Goal: Task Accomplishment & Management: Complete application form

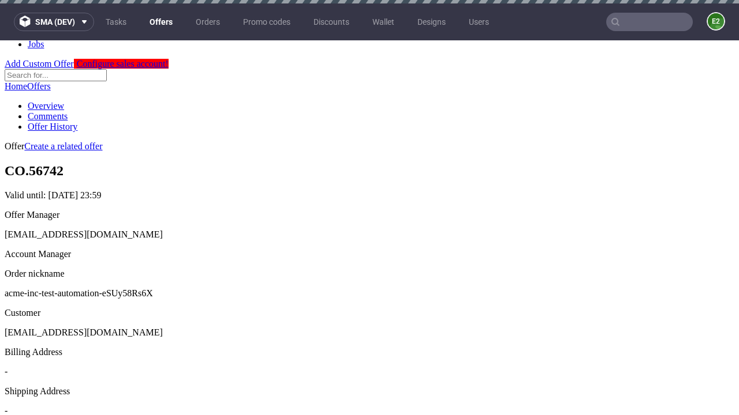
scroll to position [3, 0]
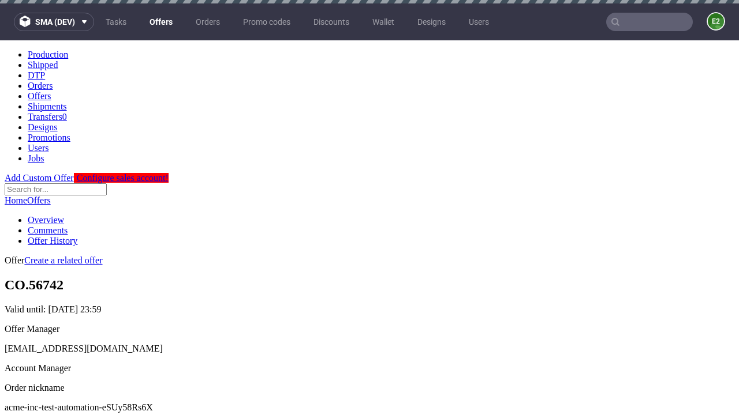
scroll to position [3, 0]
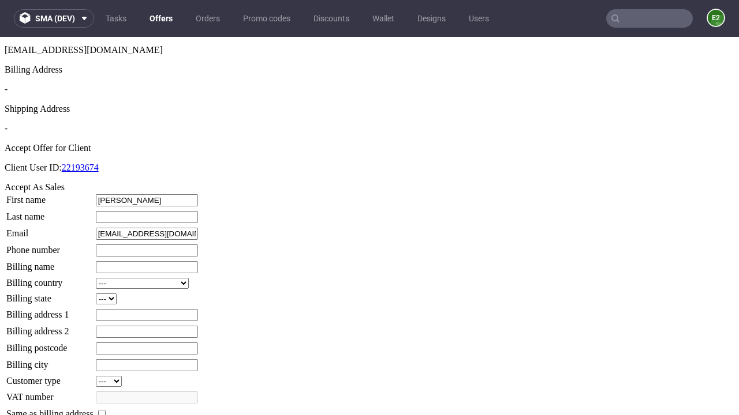
type input "[PERSON_NAME]"
type input "1509813888"
type input "Adrienne1"
select select "13"
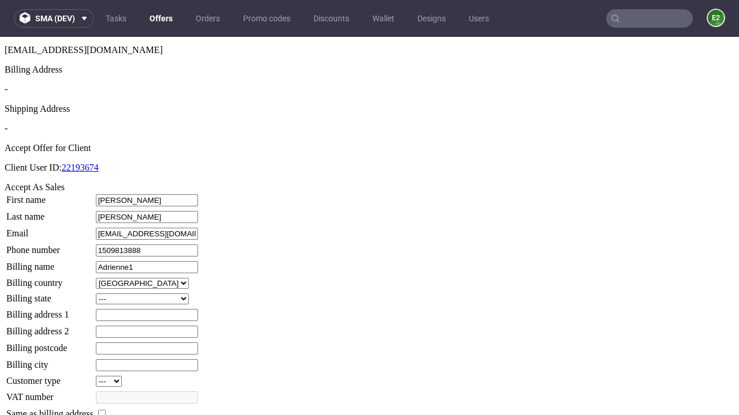
select select "132"
type input "Adrienne1"
type input "783 [PERSON_NAME] Gate"
type input "KL68 9QD"
type input "[PERSON_NAME]-under-Sawayn"
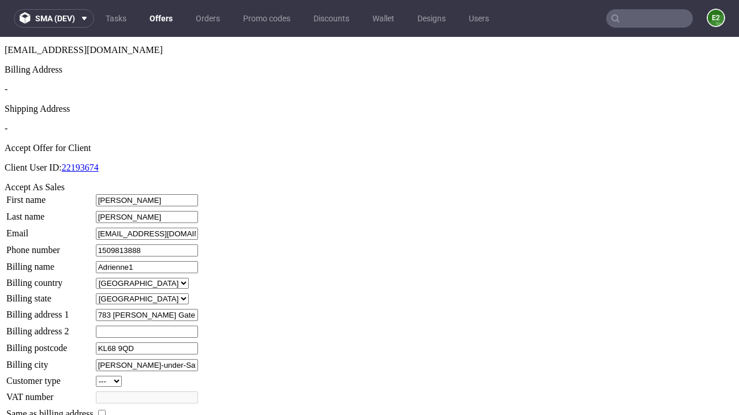
click at [106, 410] on input "checkbox" at bounding box center [102, 414] width 8 height 8
checkbox input "true"
type input "Adrienne1"
select select "13"
type input "783 [PERSON_NAME] Gate"
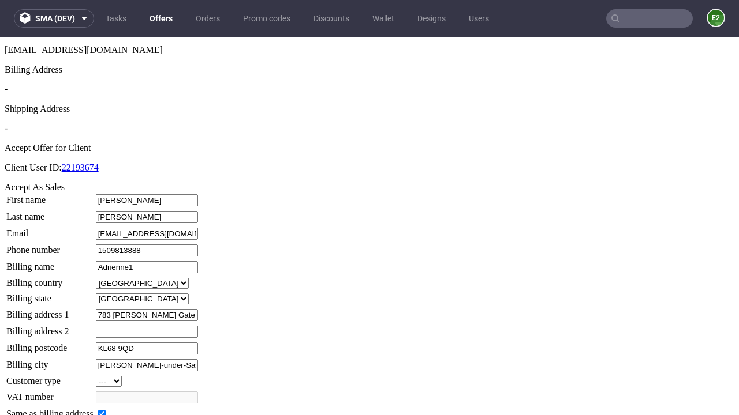
type input "KL68 9QD"
type input "[PERSON_NAME]-under-Sawayn"
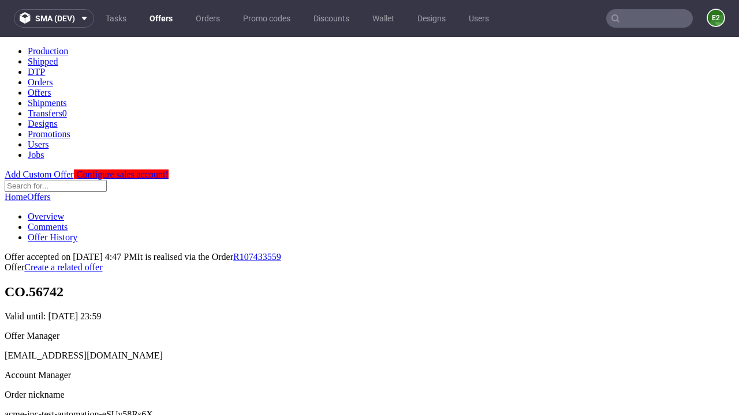
scroll to position [0, 0]
